Goal: Task Accomplishment & Management: Complete application form

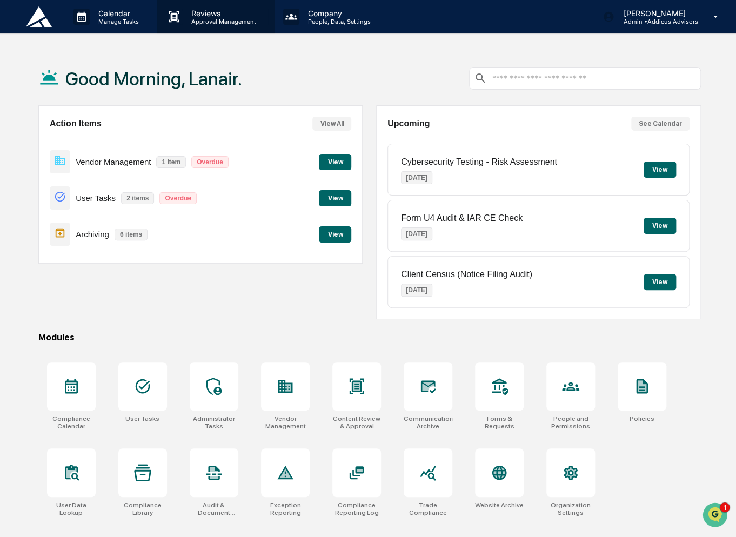
click at [206, 23] on p "Approval Management" at bounding box center [222, 22] width 79 height 8
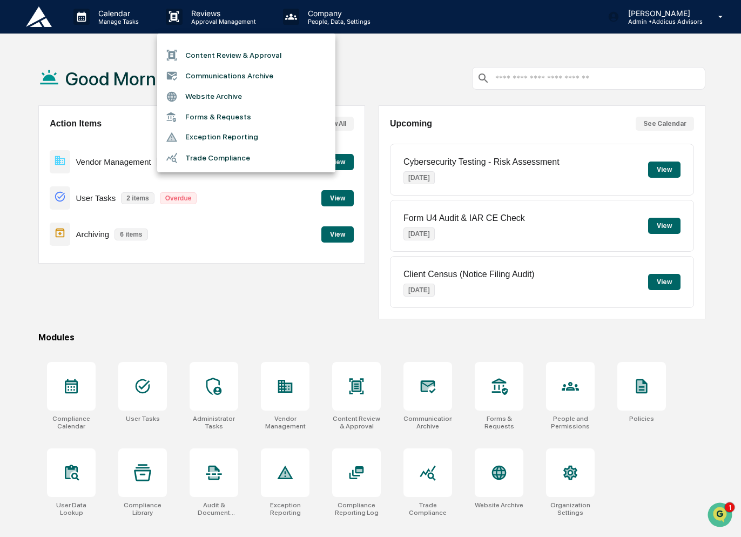
click at [216, 55] on li "Content Review & Approval" at bounding box center [246, 55] width 178 height 21
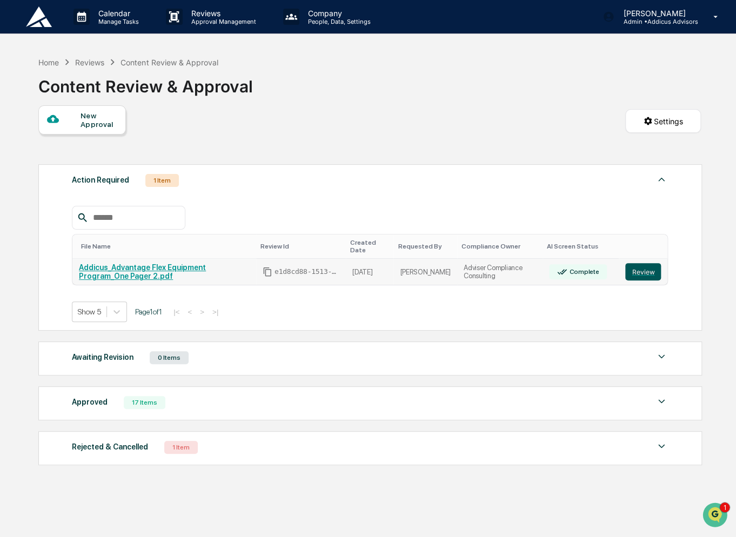
click at [640, 263] on button "Review" at bounding box center [643, 271] width 36 height 17
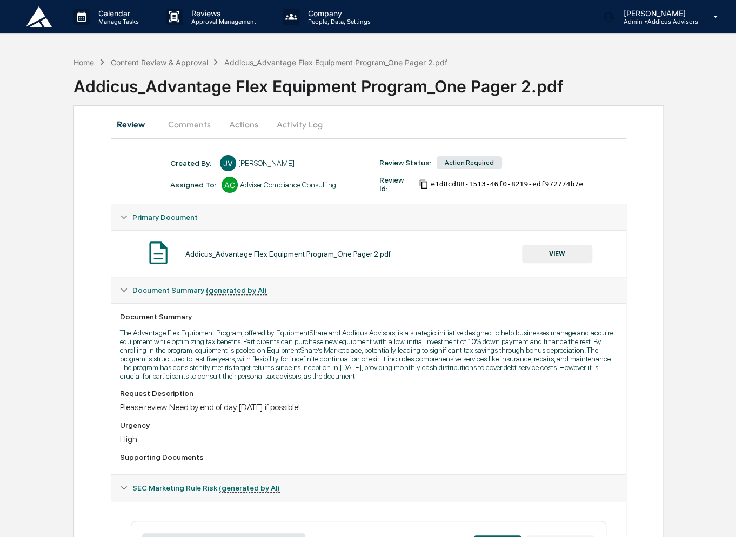
click at [198, 130] on button "Comments" at bounding box center [189, 124] width 60 height 26
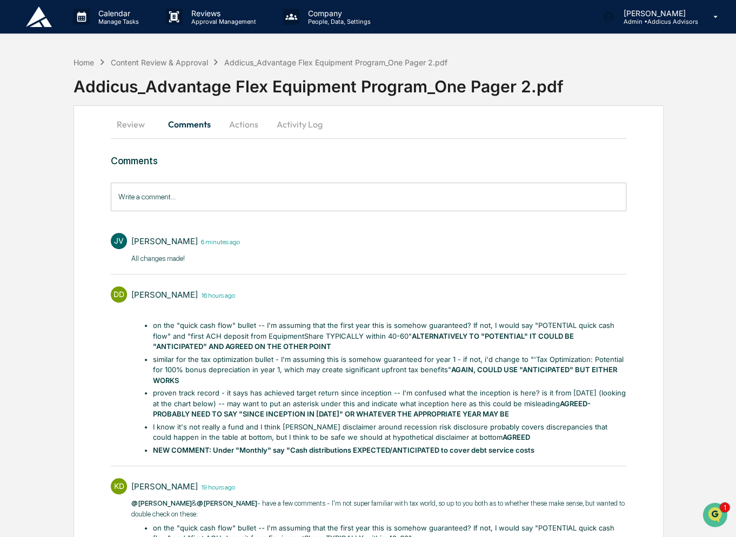
click at [299, 112] on button "Activity Log" at bounding box center [299, 124] width 63 height 26
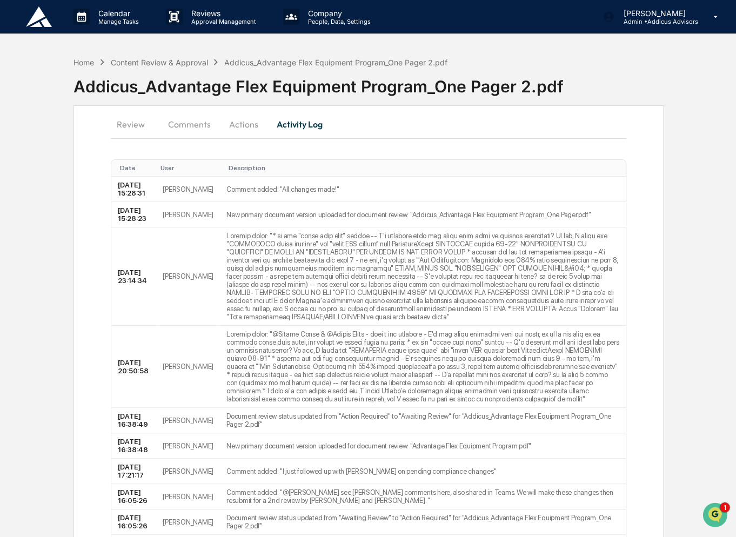
click at [193, 126] on button "Comments" at bounding box center [189, 124] width 60 height 26
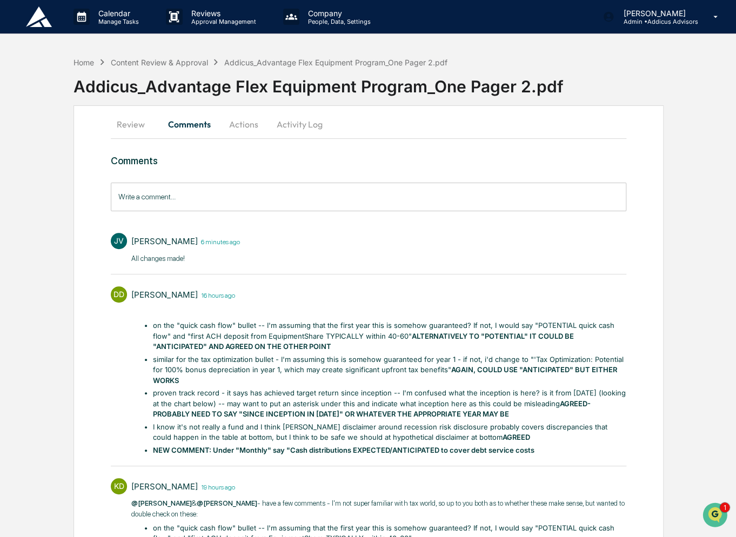
click at [120, 127] on button "Review" at bounding box center [135, 124] width 49 height 26
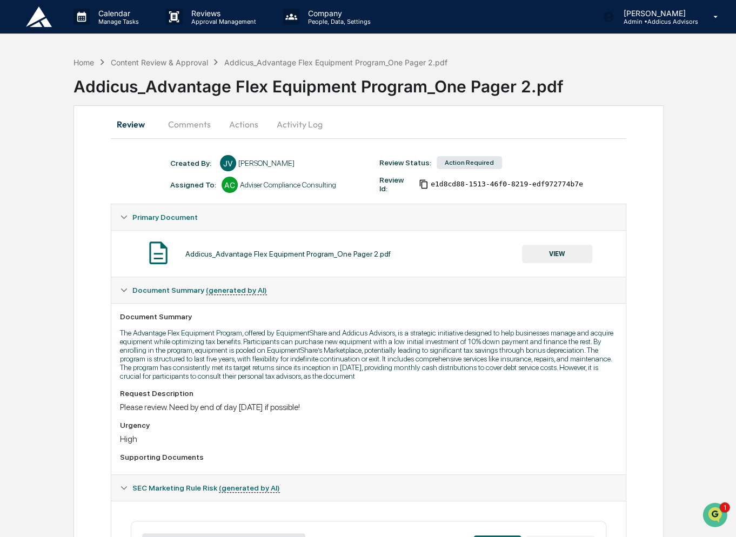
click at [567, 253] on button "VIEW" at bounding box center [557, 254] width 70 height 18
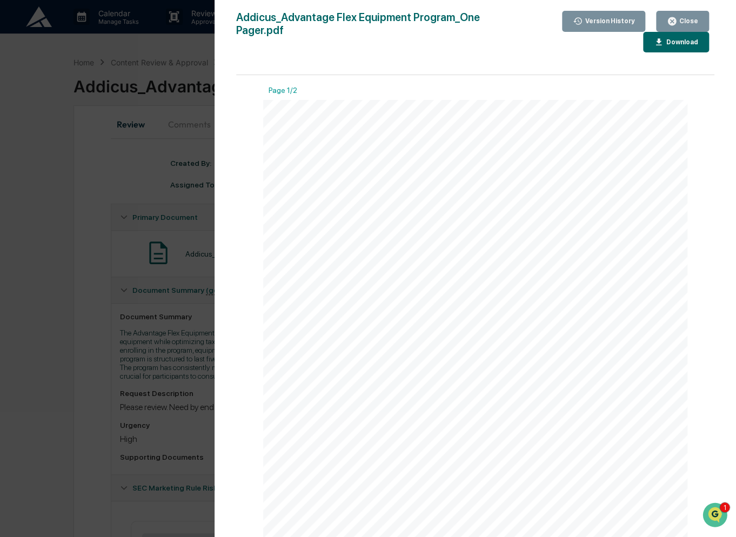
click at [670, 39] on div "Download" at bounding box center [681, 42] width 34 height 8
click at [35, 112] on div "Version History [DATE] 03:28 PM [PERSON_NAME] [DATE] 04:38 PM [PERSON_NAME] [DA…" at bounding box center [367, 268] width 735 height 536
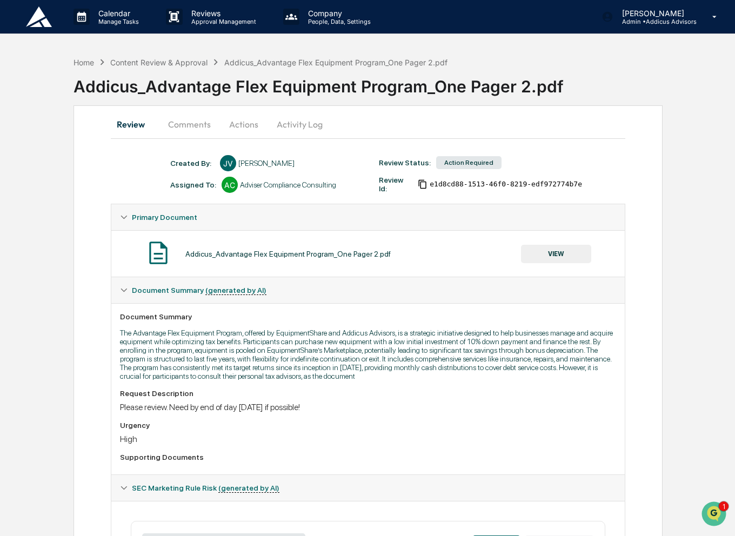
click at [194, 130] on button "Comments" at bounding box center [189, 124] width 60 height 26
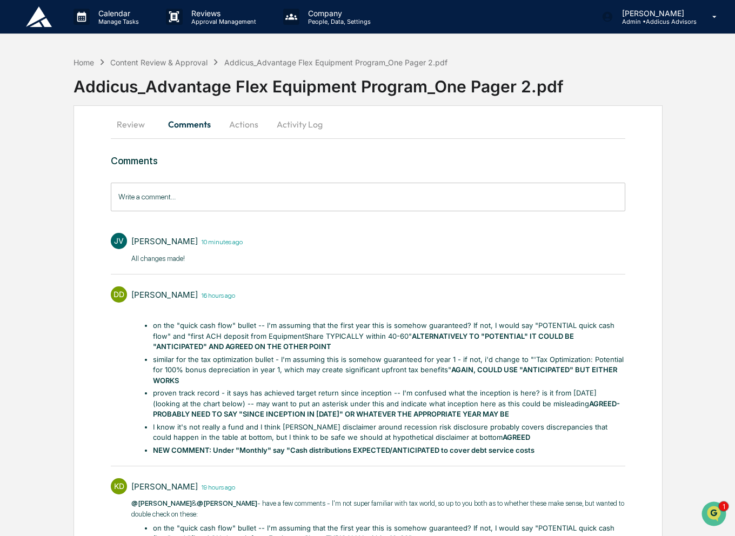
click at [249, 130] on button "Actions" at bounding box center [243, 124] width 49 height 26
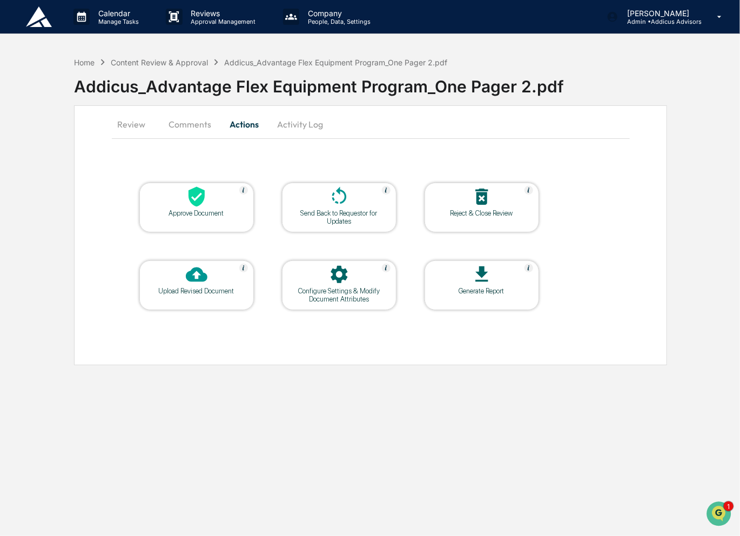
click at [200, 202] on icon at bounding box center [197, 197] width 16 height 20
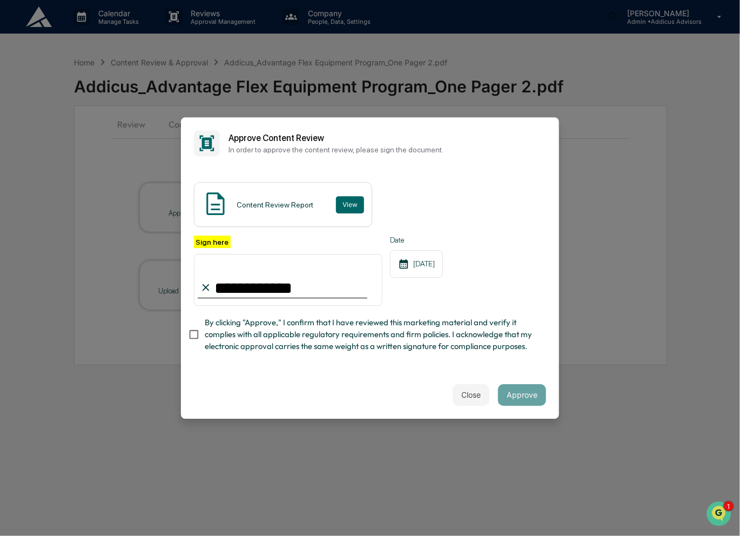
type input "**********"
click at [516, 399] on button "Approve" at bounding box center [522, 395] width 48 height 22
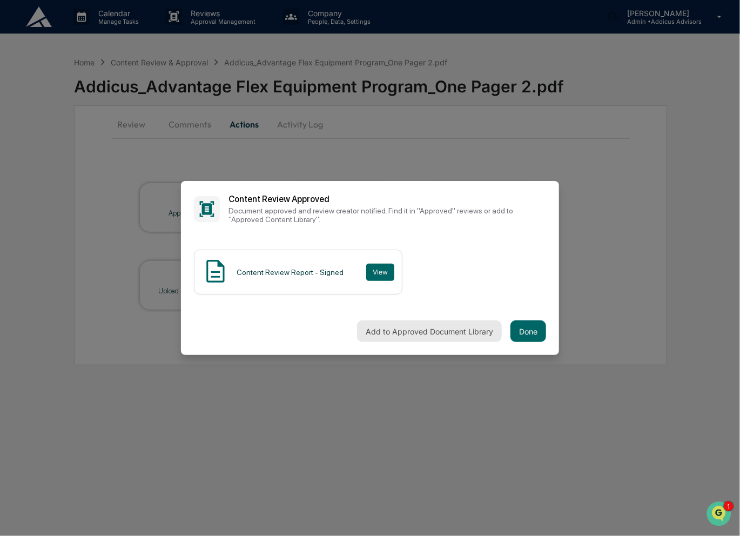
click at [385, 328] on button "Add to Approved Document Library" at bounding box center [429, 331] width 145 height 22
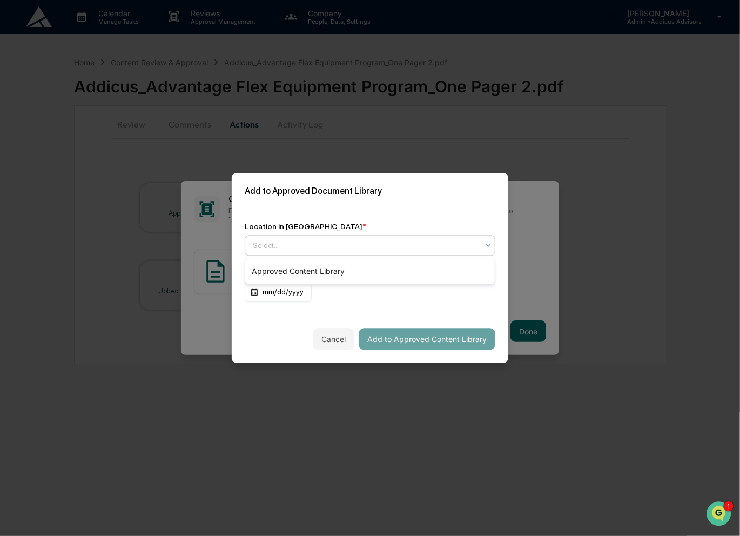
click at [308, 254] on div "Select..." at bounding box center [370, 246] width 251 height 21
click at [315, 271] on div "Approved Content Library" at bounding box center [370, 271] width 250 height 22
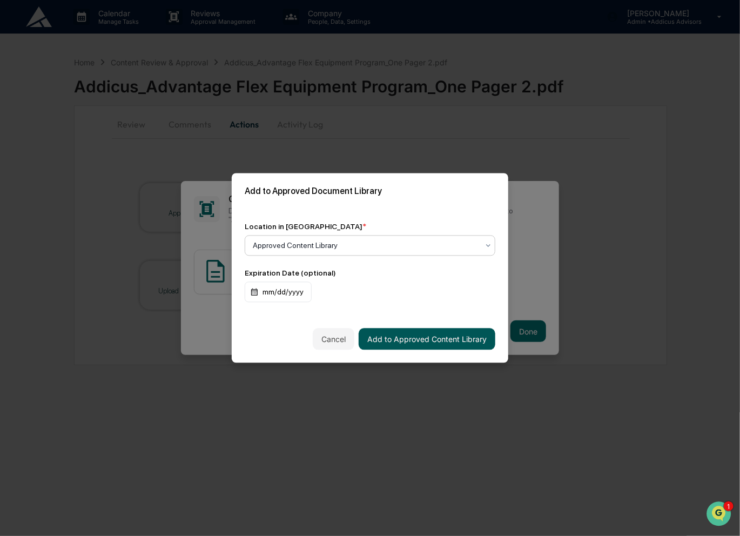
click at [422, 342] on button "Add to Approved Content Library" at bounding box center [427, 339] width 137 height 22
